Goal: Transaction & Acquisition: Purchase product/service

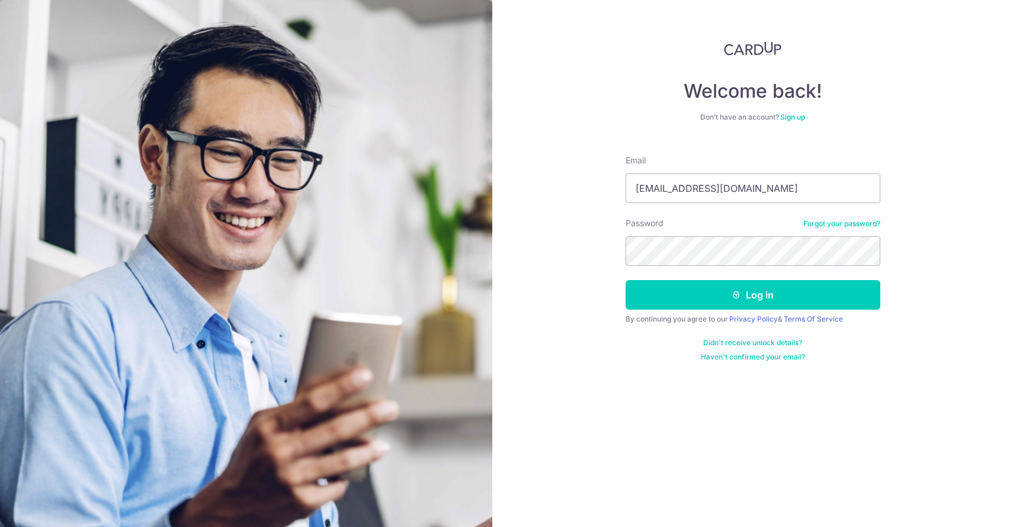
type input "[EMAIL_ADDRESS][DOMAIN_NAME]"
click at [759, 289] on button "Log in" at bounding box center [753, 295] width 255 height 30
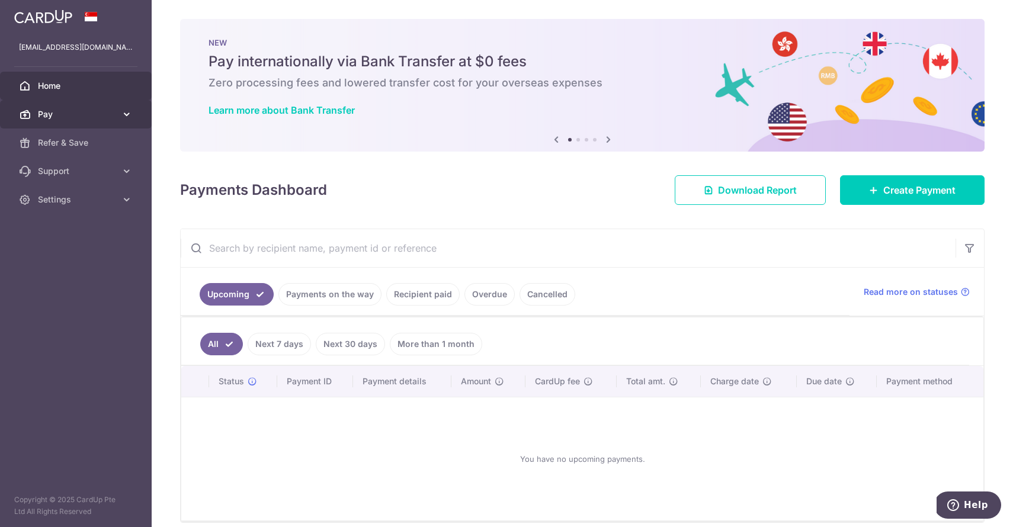
click at [89, 117] on span "Pay" at bounding box center [77, 114] width 78 height 12
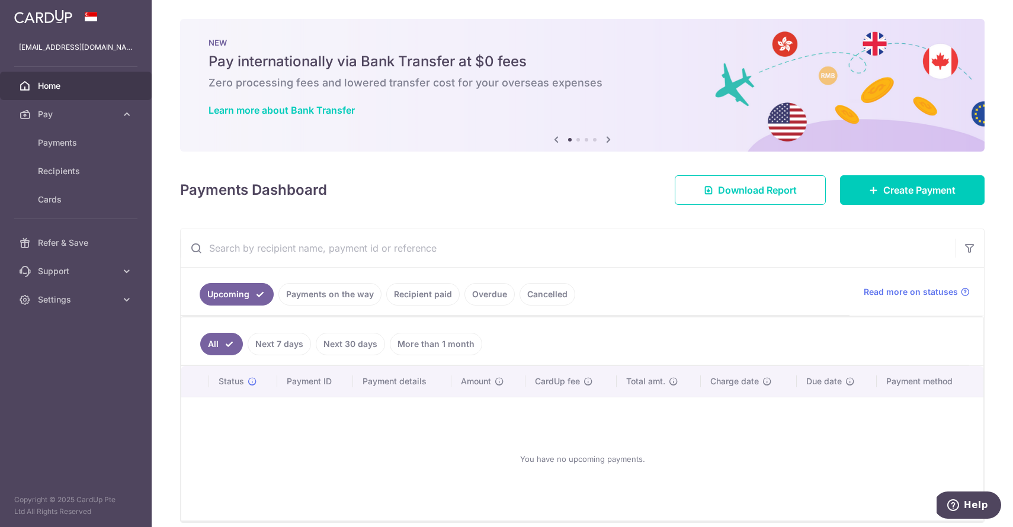
scroll to position [4, 0]
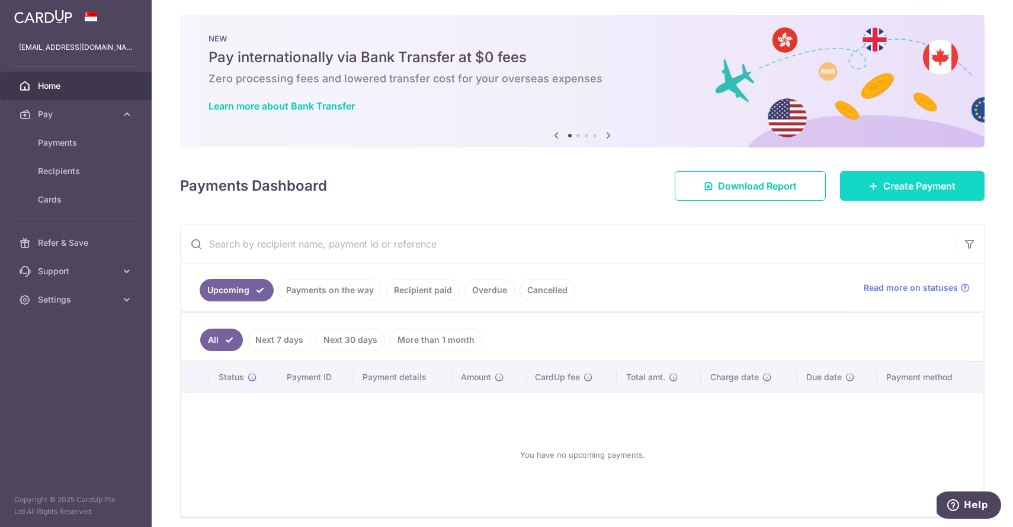
click at [893, 187] on span "Create Payment" at bounding box center [919, 186] width 72 height 14
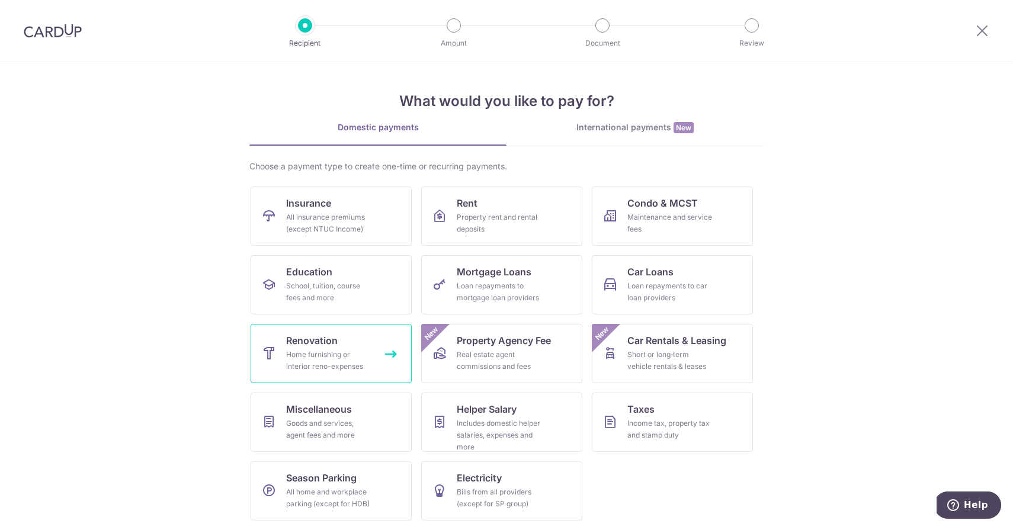
click at [379, 344] on link "Renovation Home furnishing or interior reno-expenses" at bounding box center [331, 353] width 161 height 59
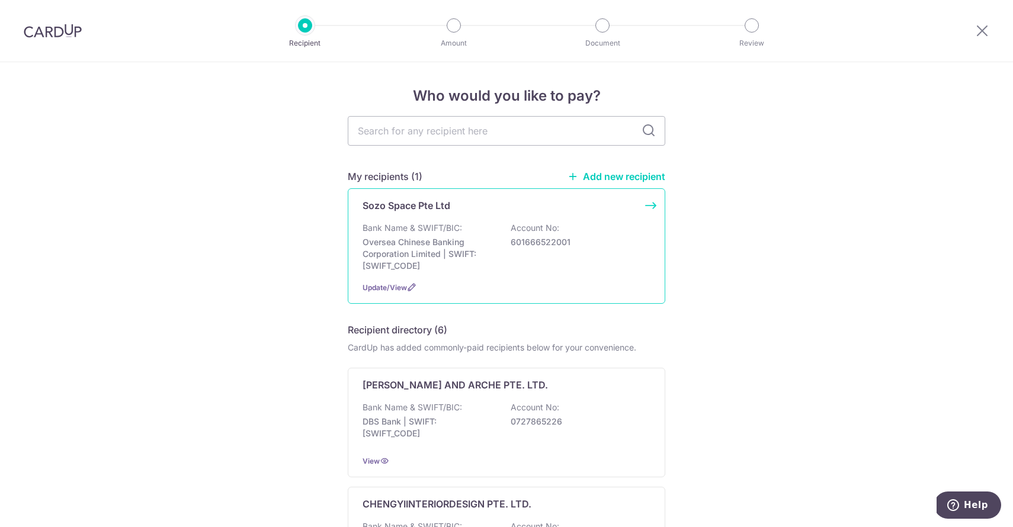
click at [444, 223] on p "Bank Name & SWIFT/BIC:" at bounding box center [413, 228] width 100 height 12
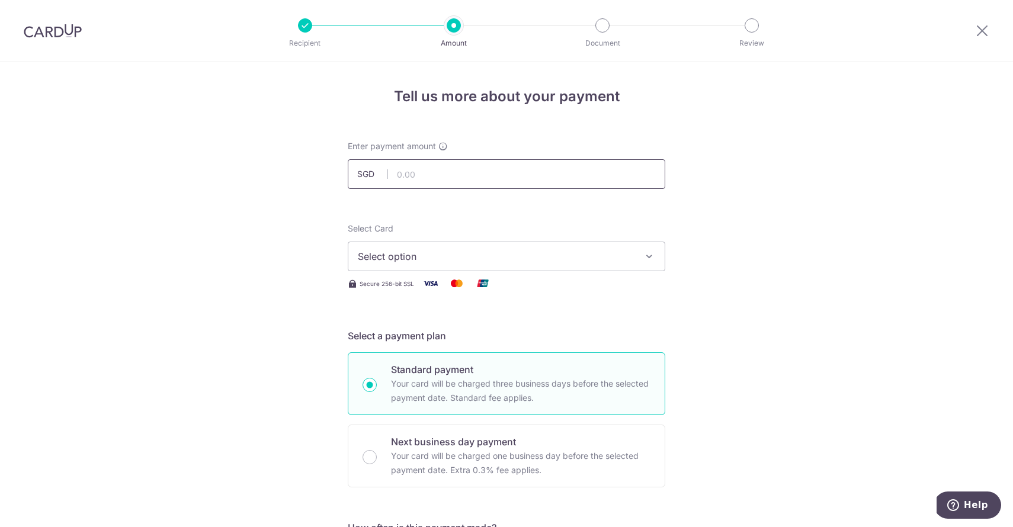
click at [447, 175] on input "text" at bounding box center [507, 174] width 318 height 30
type input "435.00"
click at [439, 256] on span "Select option" at bounding box center [496, 256] width 276 height 14
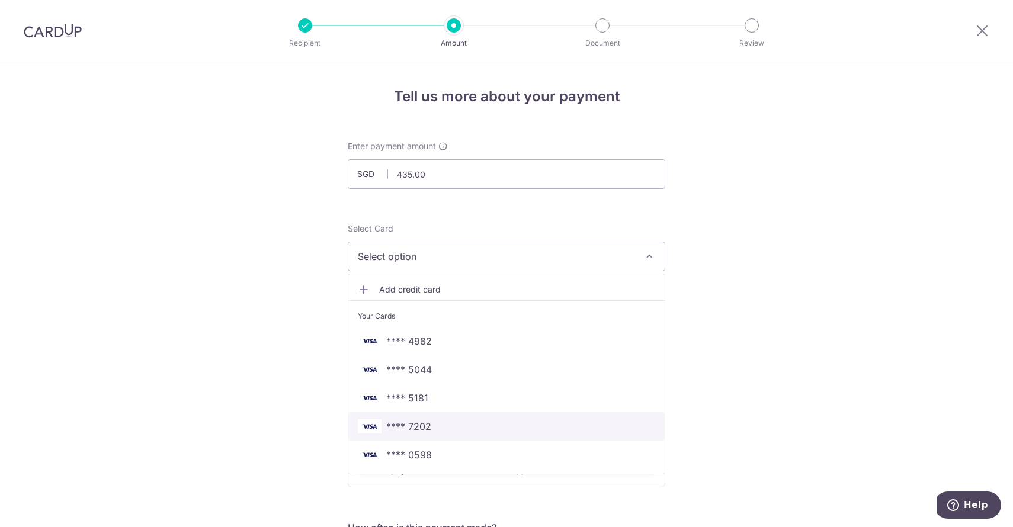
click at [448, 427] on span "**** 7202" at bounding box center [506, 426] width 297 height 14
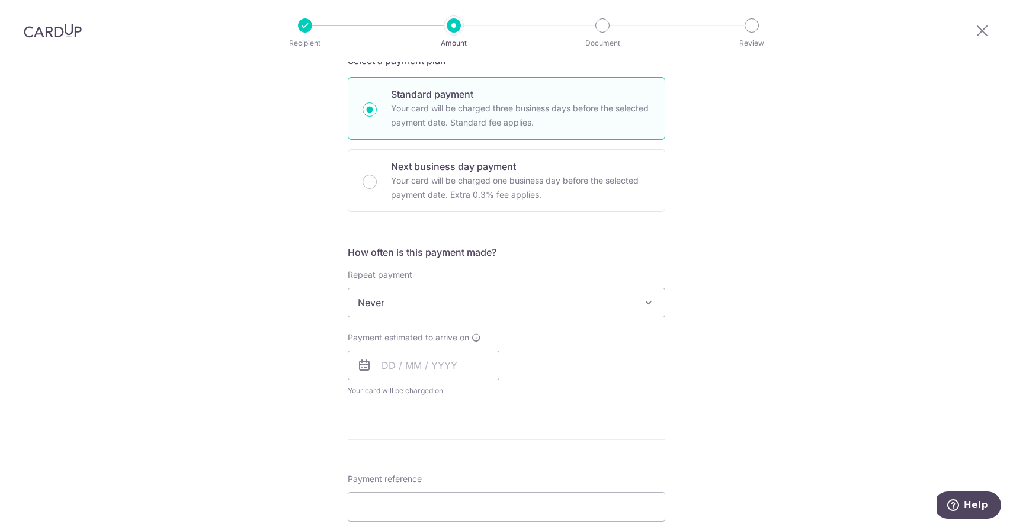
scroll to position [310, 0]
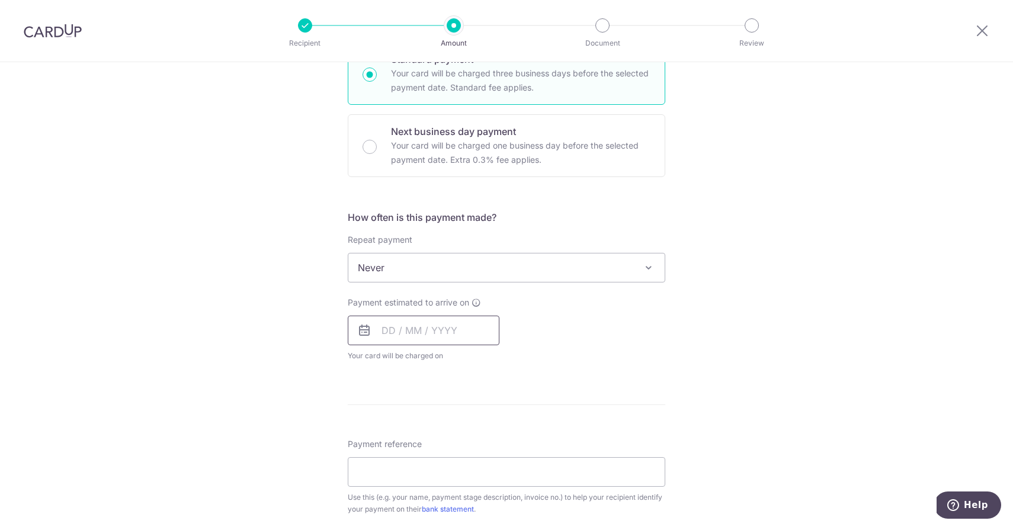
click at [396, 337] on input "text" at bounding box center [424, 331] width 152 height 30
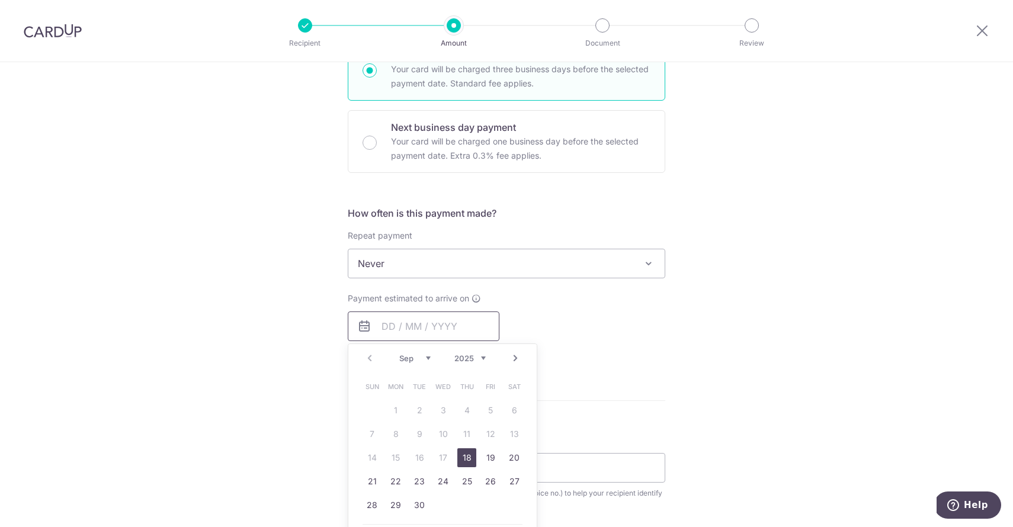
scroll to position [316, 0]
click at [470, 456] on link "18" at bounding box center [466, 456] width 19 height 19
type input "[DATE]"
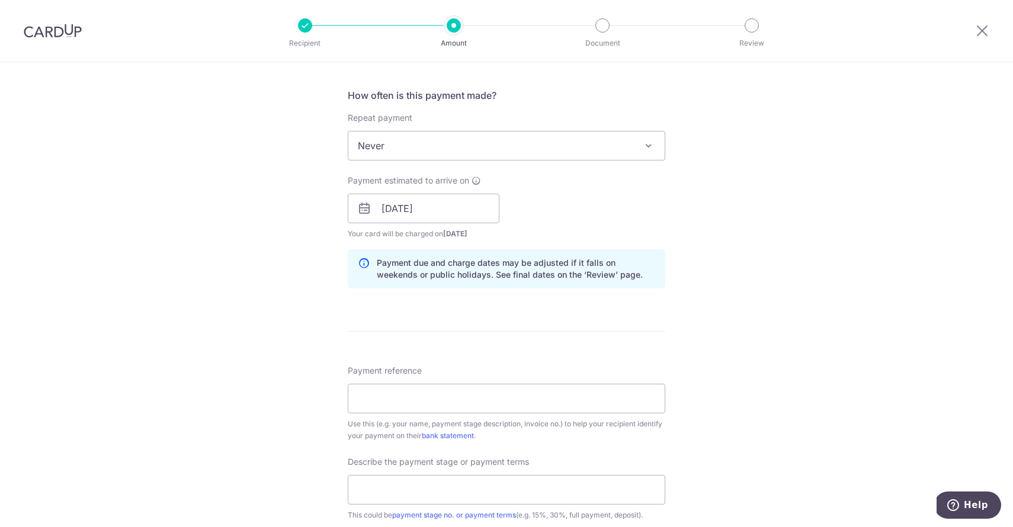
scroll to position [434, 0]
click at [478, 400] on input "Payment reference" at bounding box center [507, 397] width 318 height 30
type input "25091003Z"
click at [418, 486] on input "text" at bounding box center [507, 488] width 318 height 30
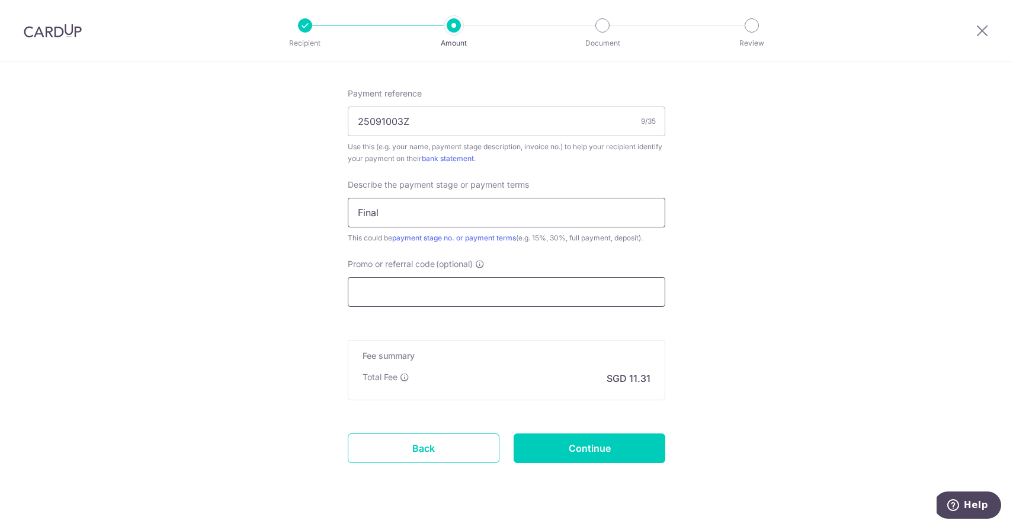
scroll to position [710, 0]
type input "F"
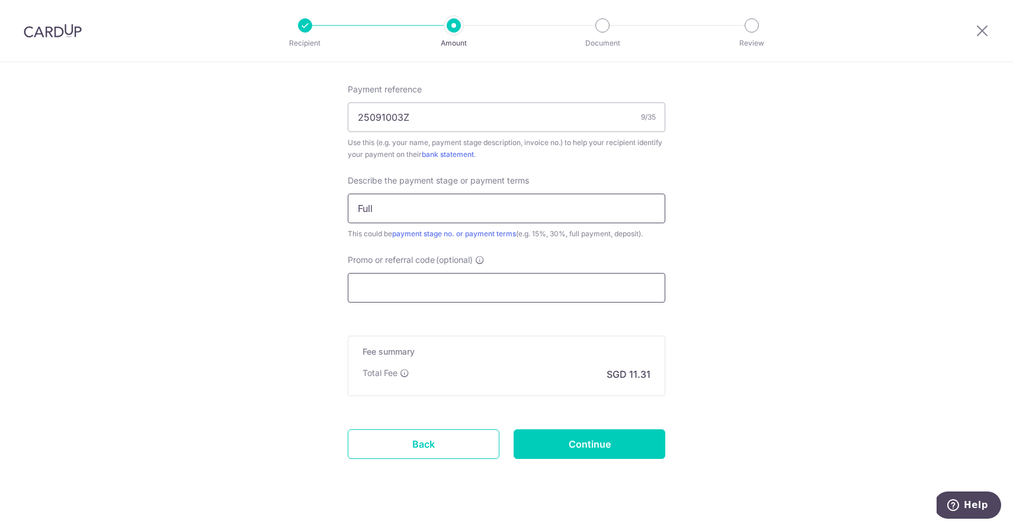
type input "Full"
click at [432, 280] on input "Promo or referral code (optional)" at bounding box center [507, 287] width 318 height 30
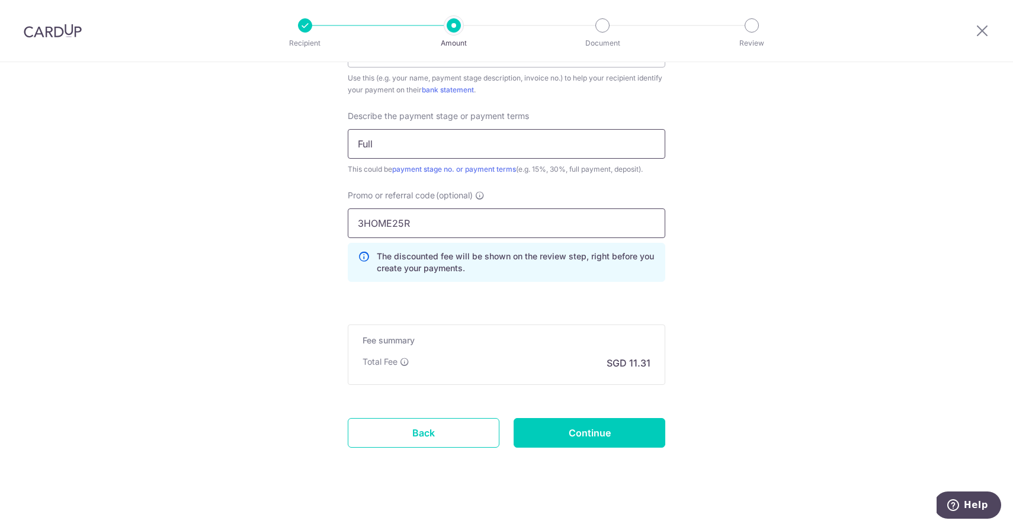
scroll to position [781, 0]
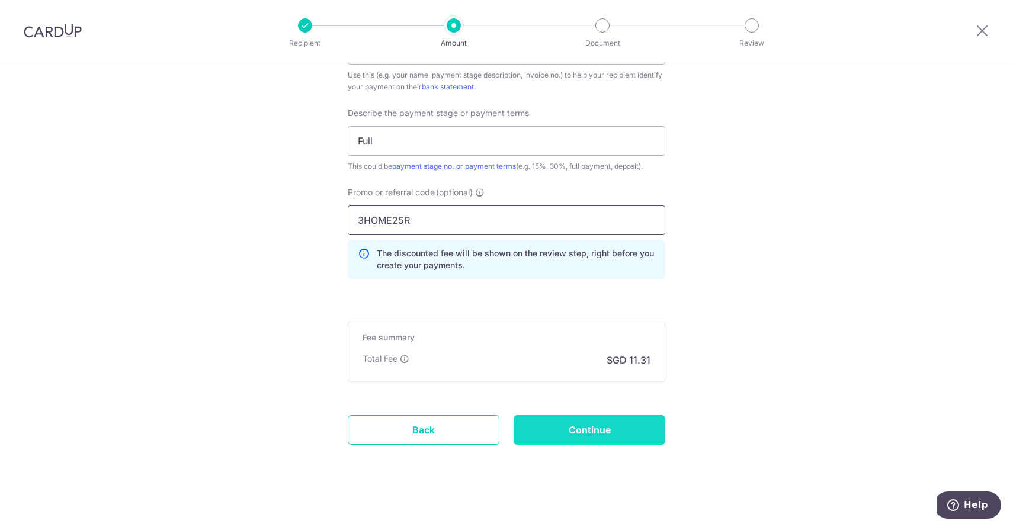
type input "3HOME25R"
click at [572, 427] on input "Continue" at bounding box center [590, 430] width 152 height 30
type input "Create Schedule"
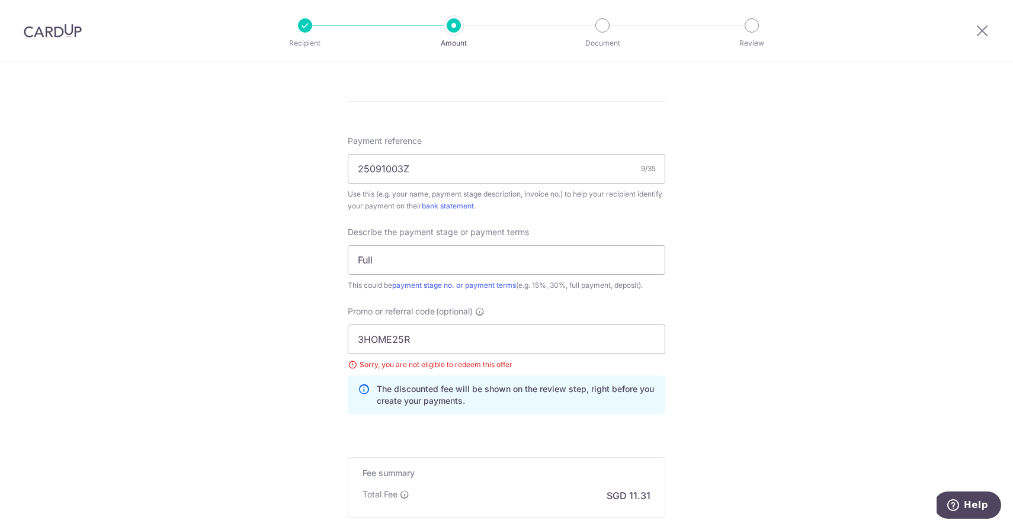
scroll to position [650, 0]
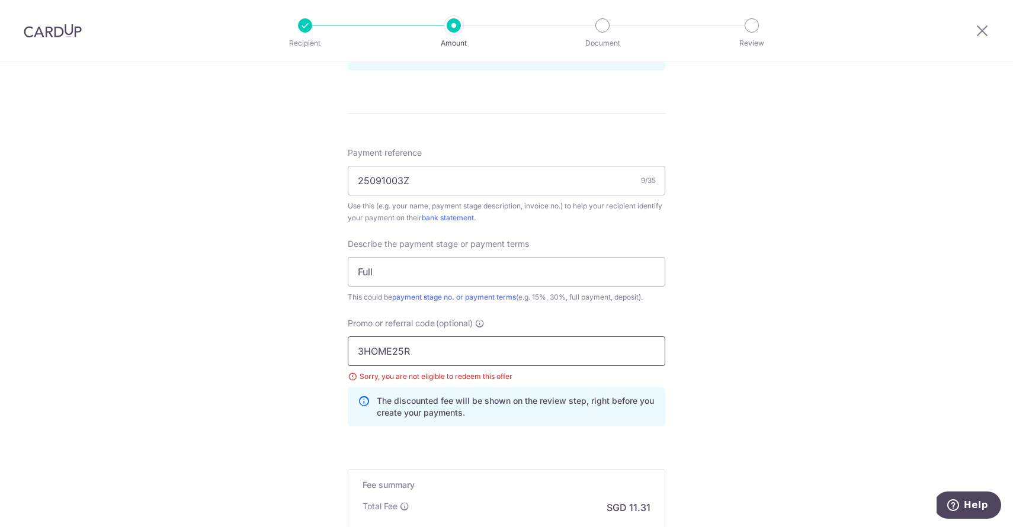
drag, startPoint x: 416, startPoint y: 353, endPoint x: 299, endPoint y: 332, distance: 119.7
click at [299, 332] on div "Tell us more about your payment Enter payment amount SGD 435.00 435.00 Select C…" at bounding box center [506, 46] width 1013 height 1269
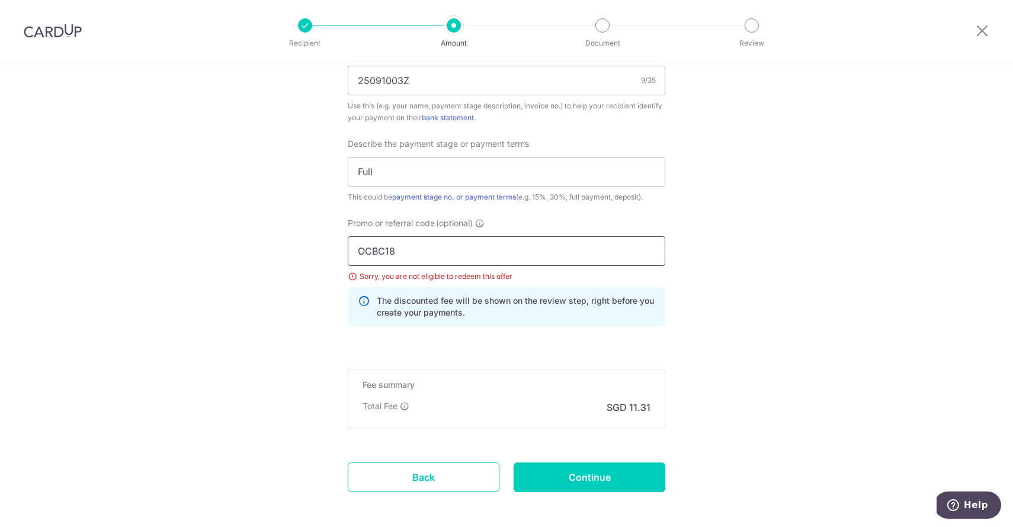
scroll to position [804, 0]
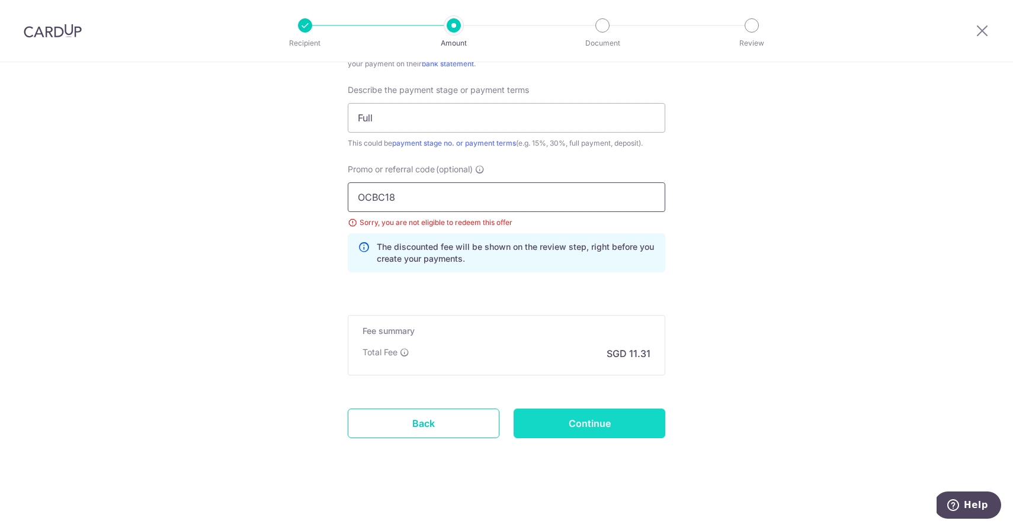
type input "OCBC18"
click at [573, 421] on input "Continue" at bounding box center [590, 424] width 152 height 30
type input "Update Schedule"
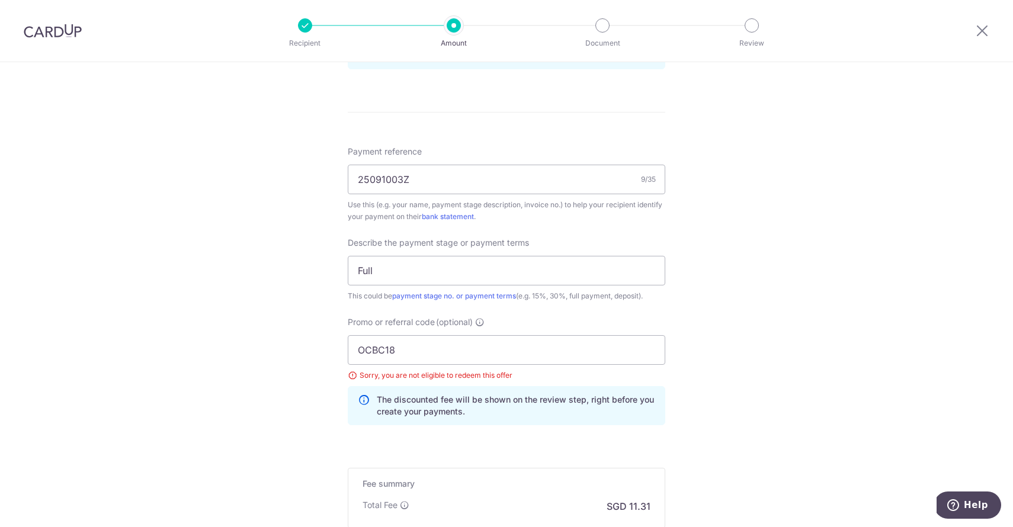
scroll to position [628, 0]
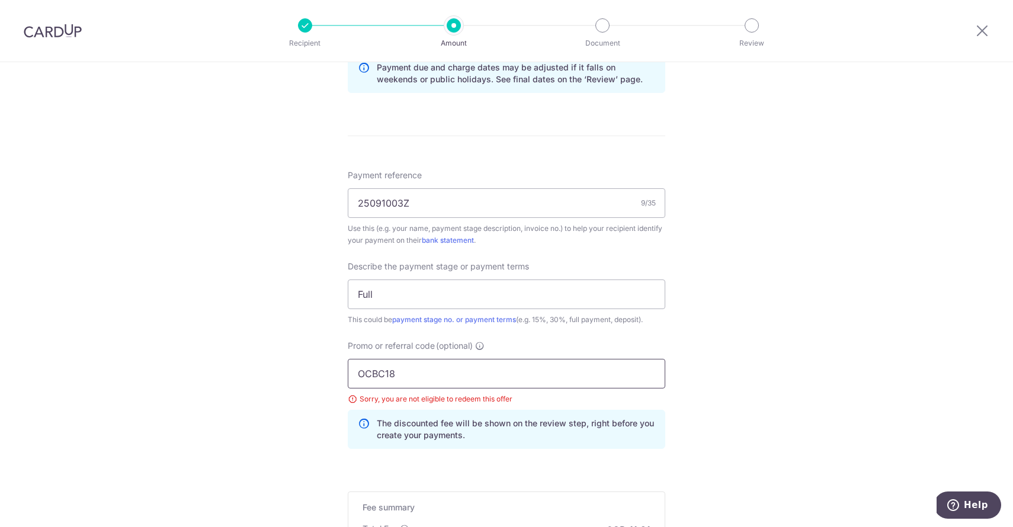
click at [425, 374] on input "OCBC18" at bounding box center [507, 374] width 318 height 30
drag, startPoint x: 425, startPoint y: 374, endPoint x: 249, endPoint y: 354, distance: 176.5
click at [249, 354] on div "Tell us more about your payment Enter payment amount SGD 435.00 435.00 Select C…" at bounding box center [506, 68] width 1013 height 1269
type input "OCBC18"
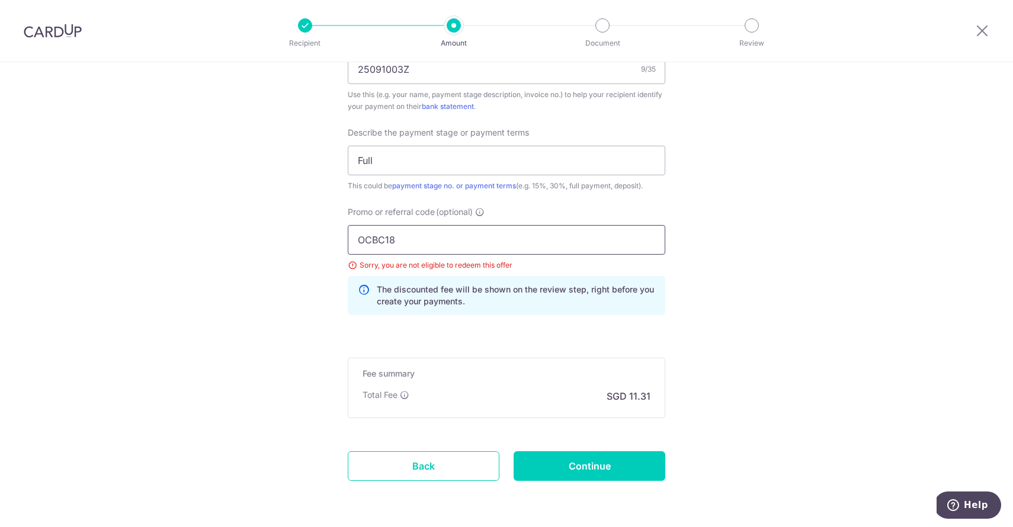
scroll to position [774, 0]
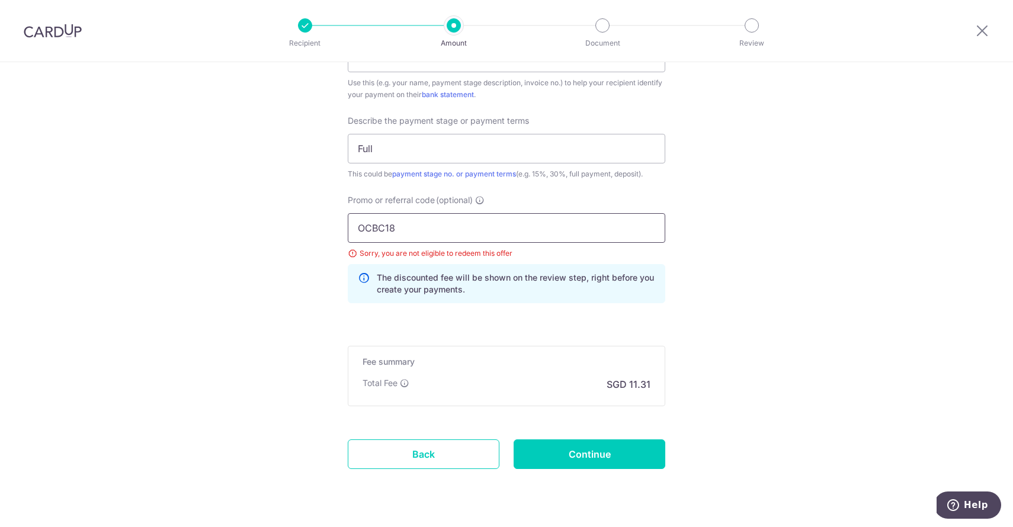
click button "Add Card" at bounding box center [0, 0] width 0 height 0
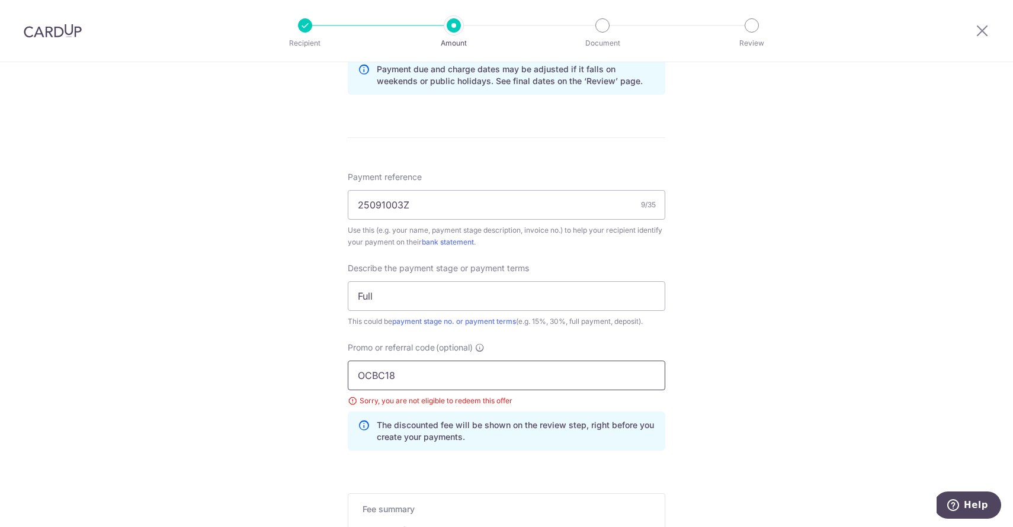
scroll to position [587, 0]
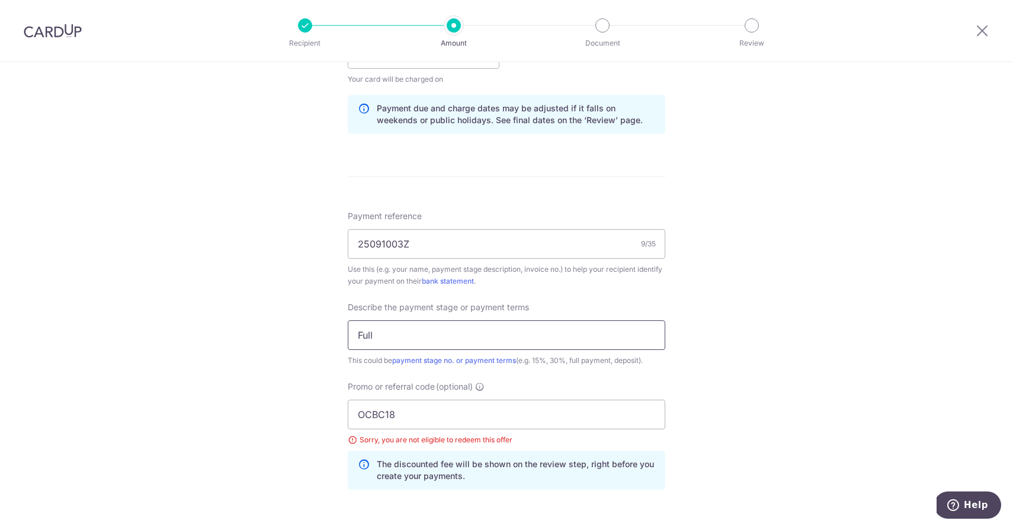
click at [397, 327] on input "Full" at bounding box center [507, 335] width 318 height 30
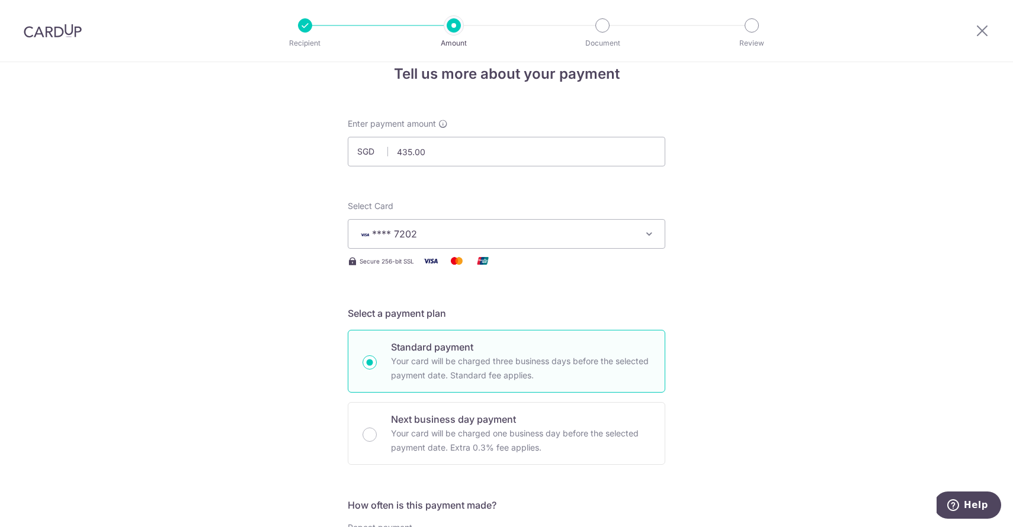
scroll to position [23, 0]
click at [445, 240] on button "**** 7202" at bounding box center [507, 234] width 318 height 30
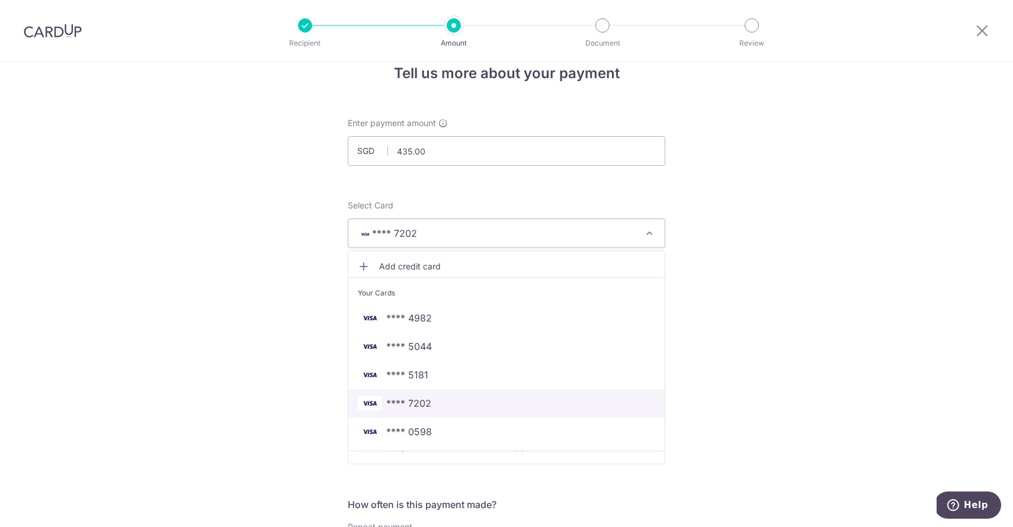
click at [423, 396] on span "**** 7202" at bounding box center [408, 403] width 45 height 14
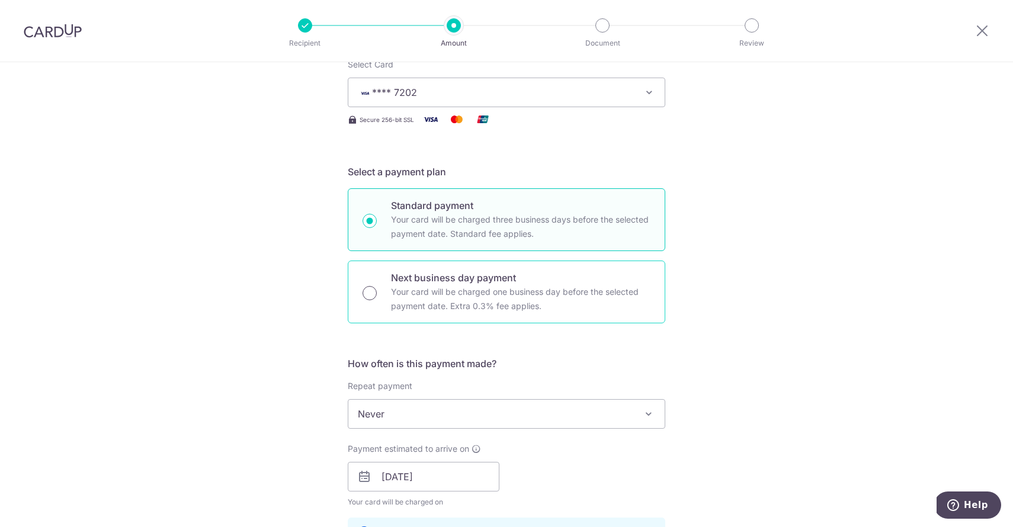
scroll to position [166, 0]
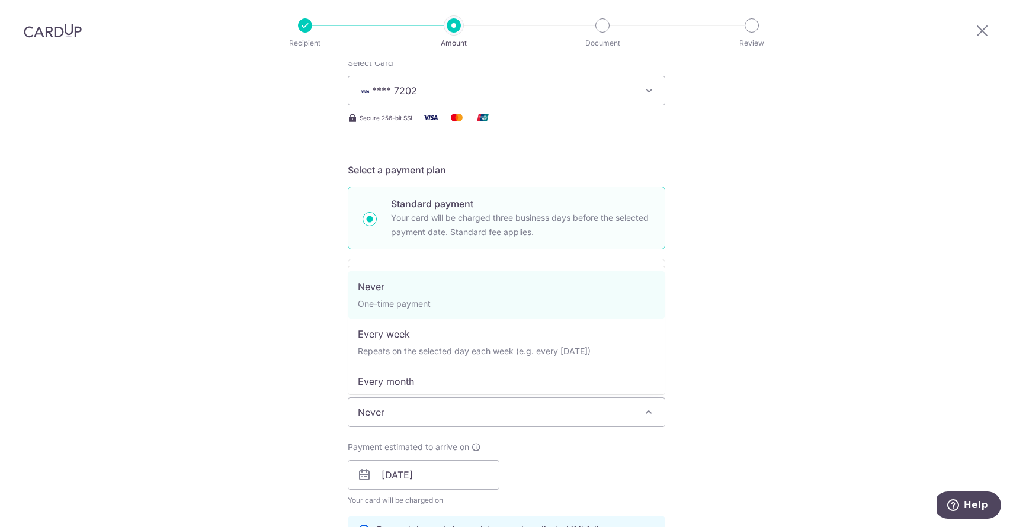
click at [386, 405] on span "Never" at bounding box center [506, 412] width 316 height 28
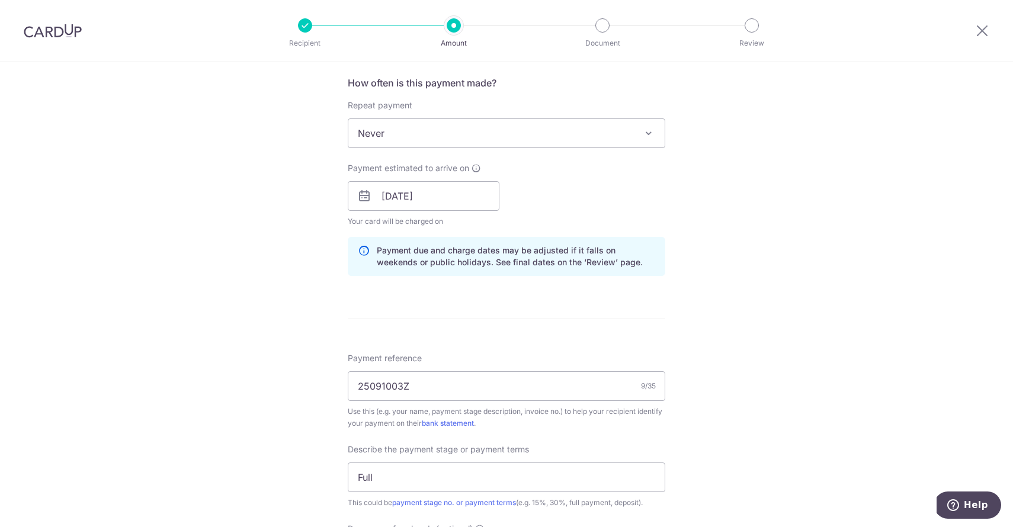
scroll to position [453, 0]
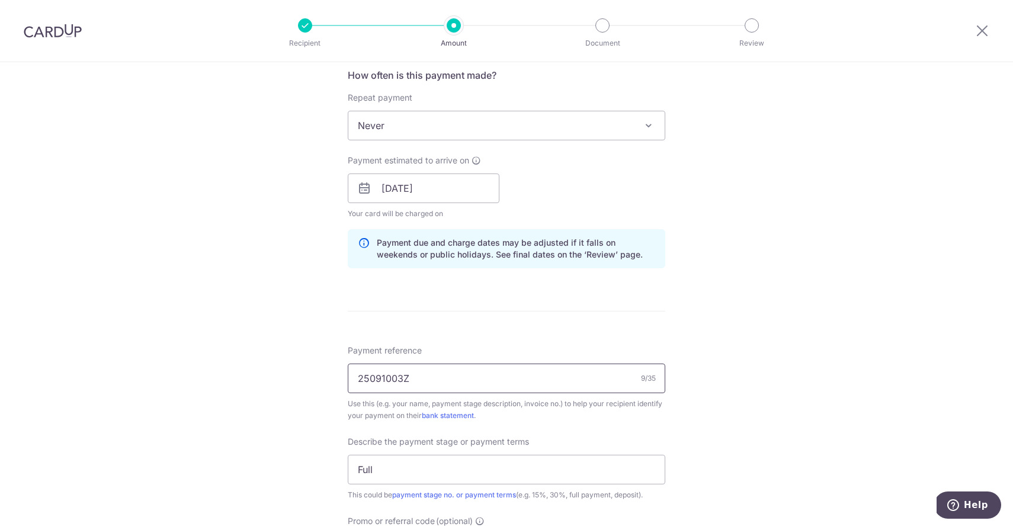
click at [435, 387] on input "25091003Z" at bounding box center [507, 379] width 318 height 30
click at [415, 466] on input "Full" at bounding box center [507, 470] width 318 height 30
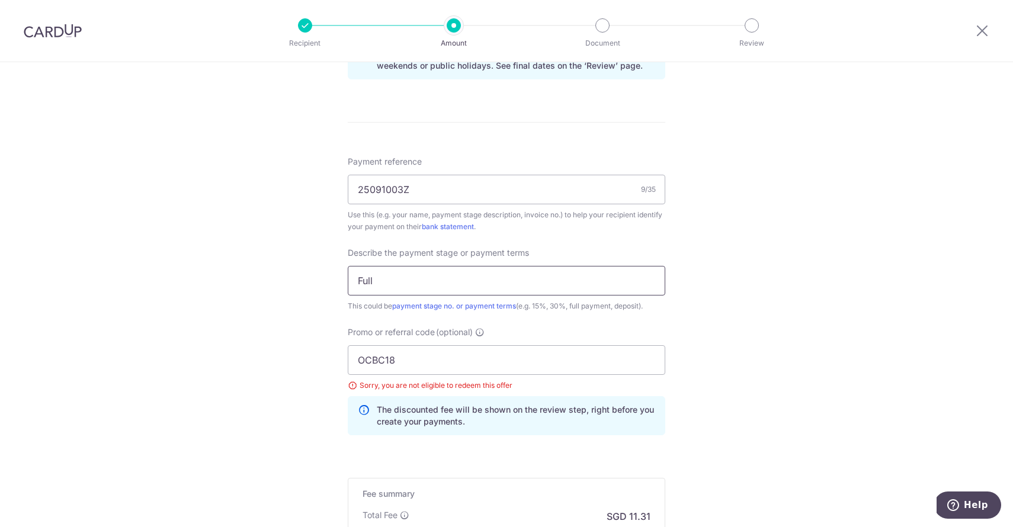
scroll to position [646, 0]
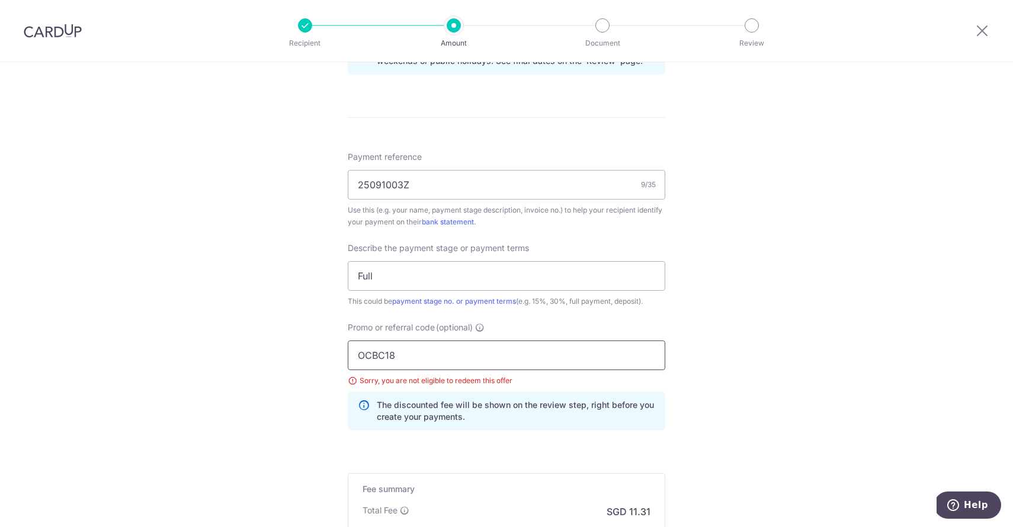
click at [415, 367] on input "OCBC18" at bounding box center [507, 356] width 318 height 30
drag, startPoint x: 415, startPoint y: 363, endPoint x: 309, endPoint y: 349, distance: 107.5
click at [309, 349] on div "Tell us more about your payment Enter payment amount SGD 435.00 435.00 Select C…" at bounding box center [506, 50] width 1013 height 1269
type input "OCBC18"
click button "Add Card" at bounding box center [0, 0] width 0 height 0
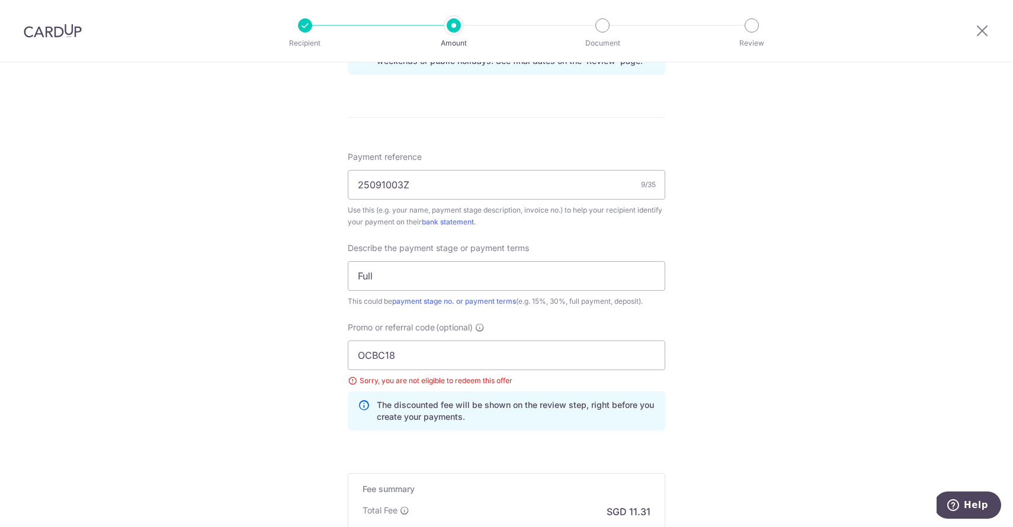
click at [469, 387] on div "OCBC18 Sorry, you are not eligible to redeem this offer The discounted fee will…" at bounding box center [507, 386] width 318 height 90
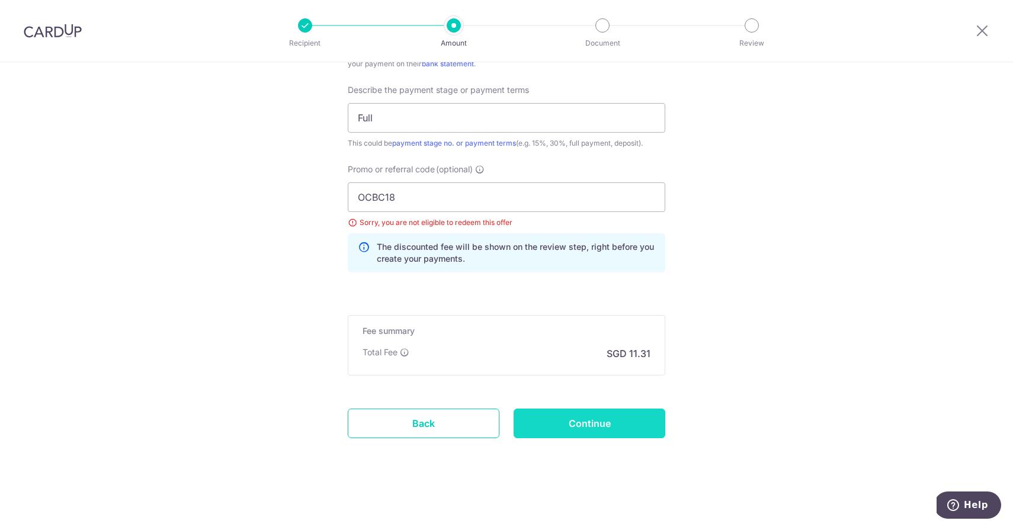
scroll to position [804, 0]
click at [534, 425] on input "Continue" at bounding box center [590, 424] width 152 height 30
type input "Update Schedule"
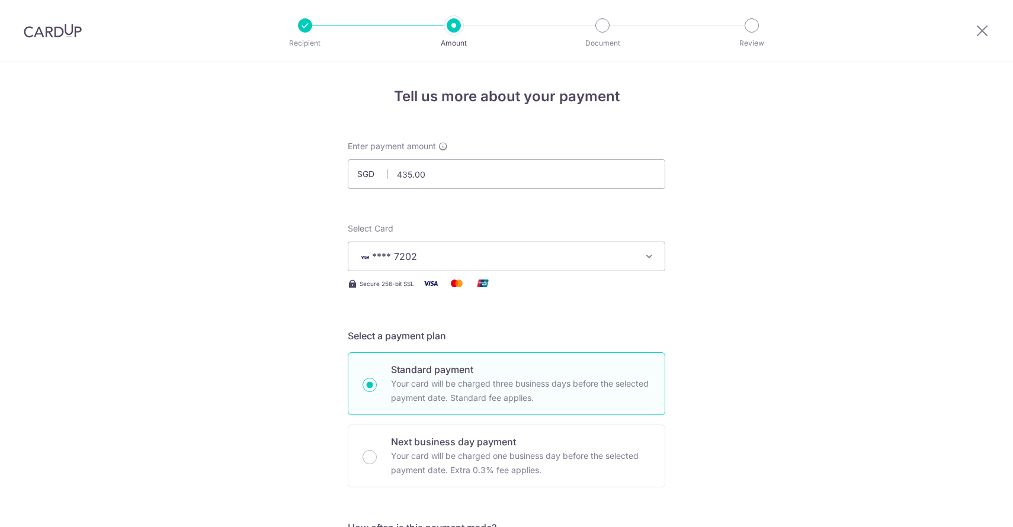
scroll to position [804, 0]
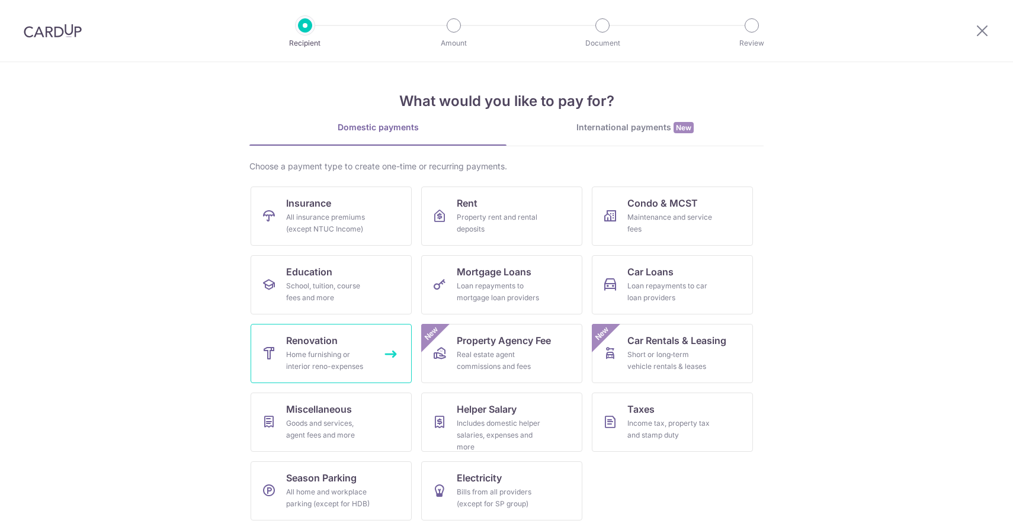
click at [330, 344] on span "Renovation" at bounding box center [312, 340] width 52 height 14
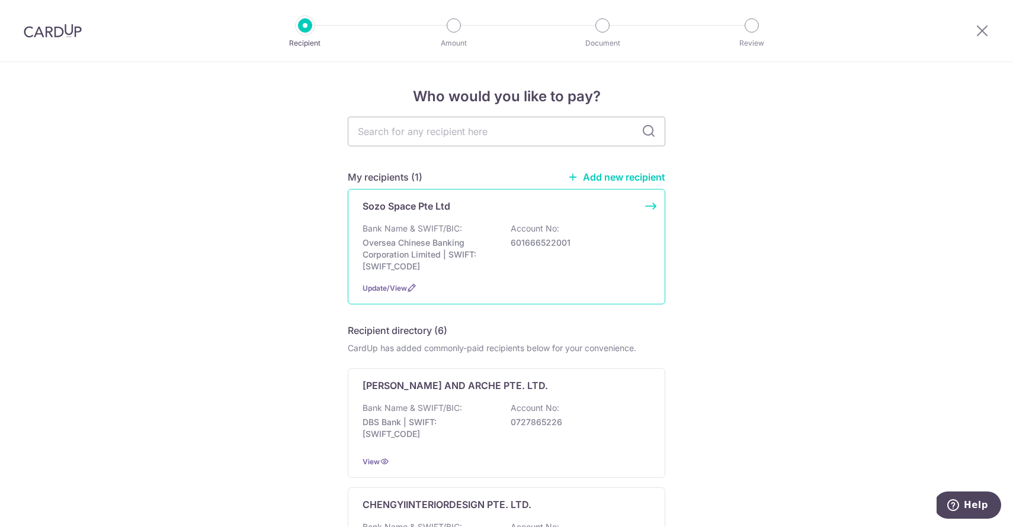
click at [437, 262] on p "Oversea Chinese Banking Corporation Limited | SWIFT: [SWIFT_CODE]" at bounding box center [429, 255] width 133 height 36
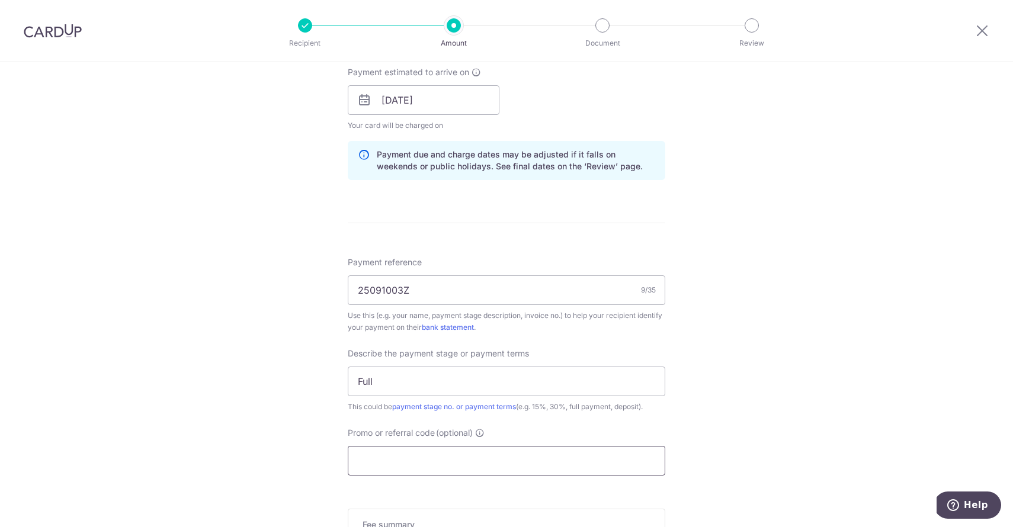
scroll to position [542, 0]
click at [428, 461] on input "Promo or referral code (optional)" at bounding box center [507, 460] width 318 height 30
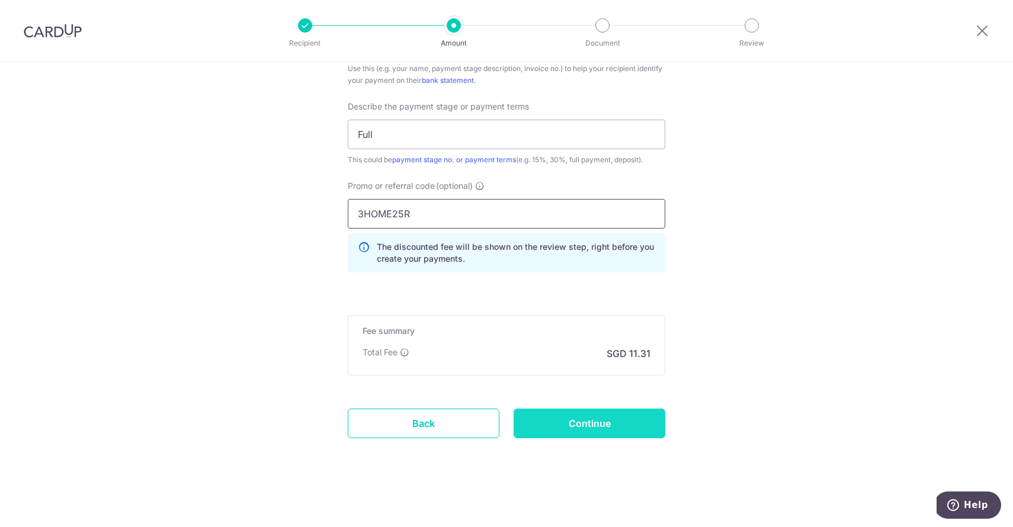
scroll to position [788, 0]
type input "3HOME25R"
click at [578, 419] on input "Continue" at bounding box center [590, 424] width 152 height 30
type input "Update Schedule"
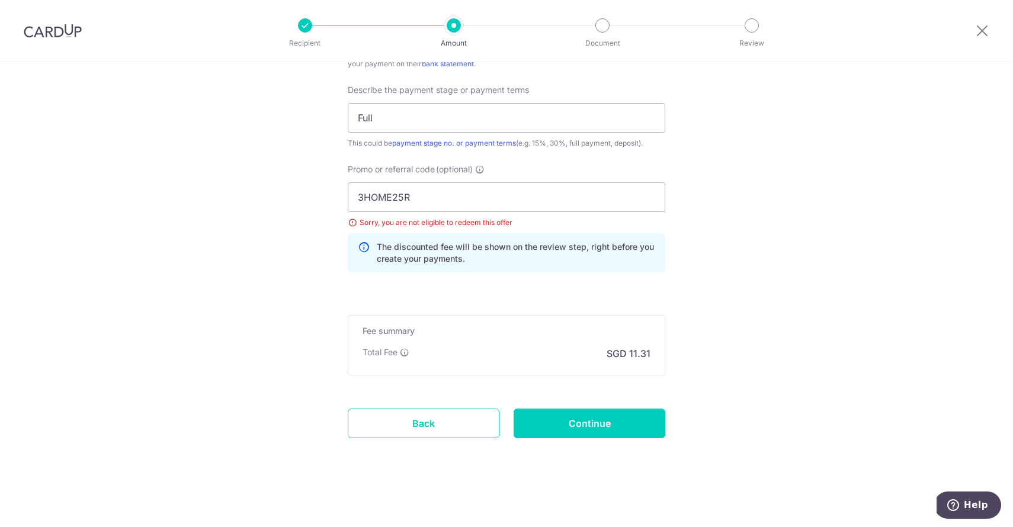
click at [959, 499] on icon "Help" at bounding box center [953, 505] width 12 height 12
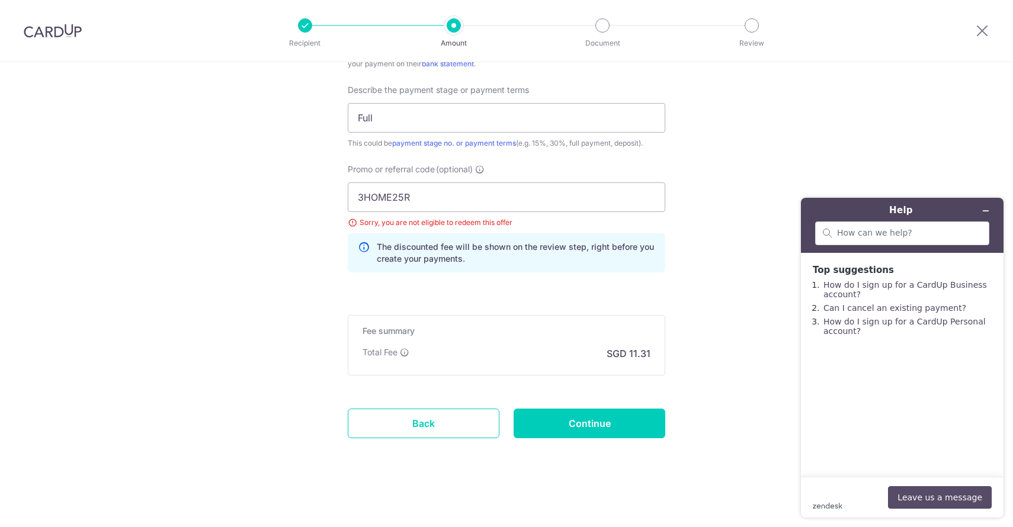
click at [955, 499] on button "Leave us a message" at bounding box center [940, 497] width 104 height 23
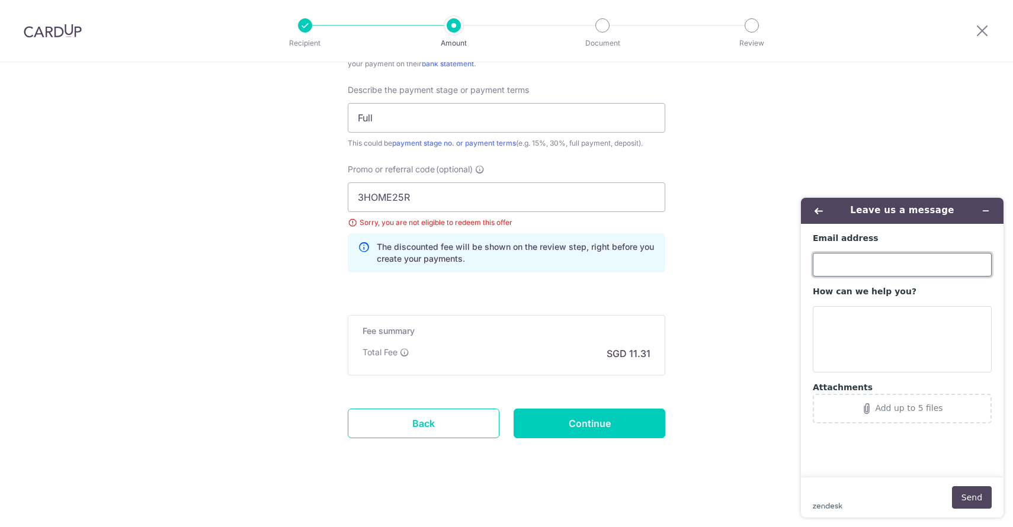
click at [840, 262] on input "Email address" at bounding box center [902, 265] width 179 height 24
type input "[EMAIL_ADDRESS][DOMAIN_NAME]"
click at [839, 340] on textarea "How can we help you?" at bounding box center [902, 339] width 179 height 66
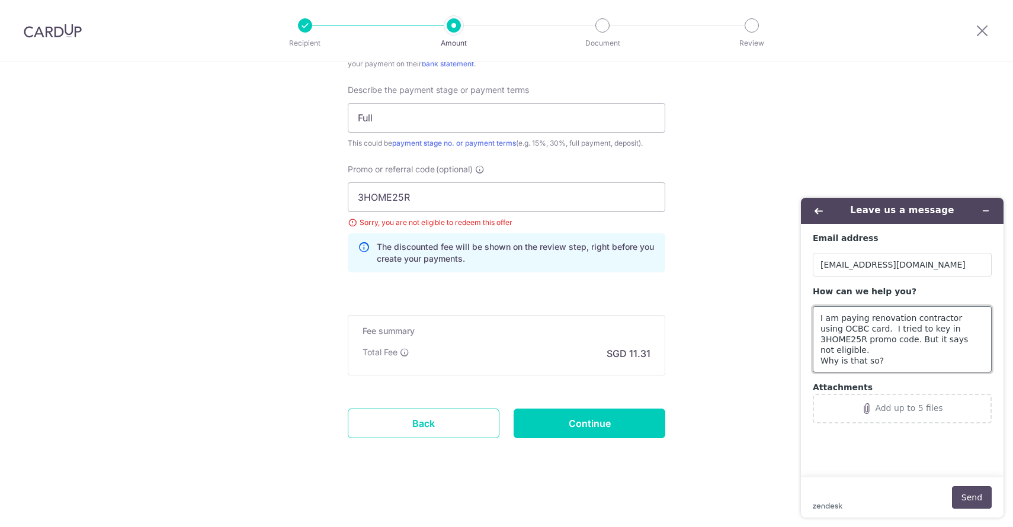
type textarea "I am paying renovation contractor using OCBC card. I tried to key in 3HOME25R p…"
click at [980, 498] on button "Send" at bounding box center [972, 497] width 40 height 23
